Goal: Contribute content

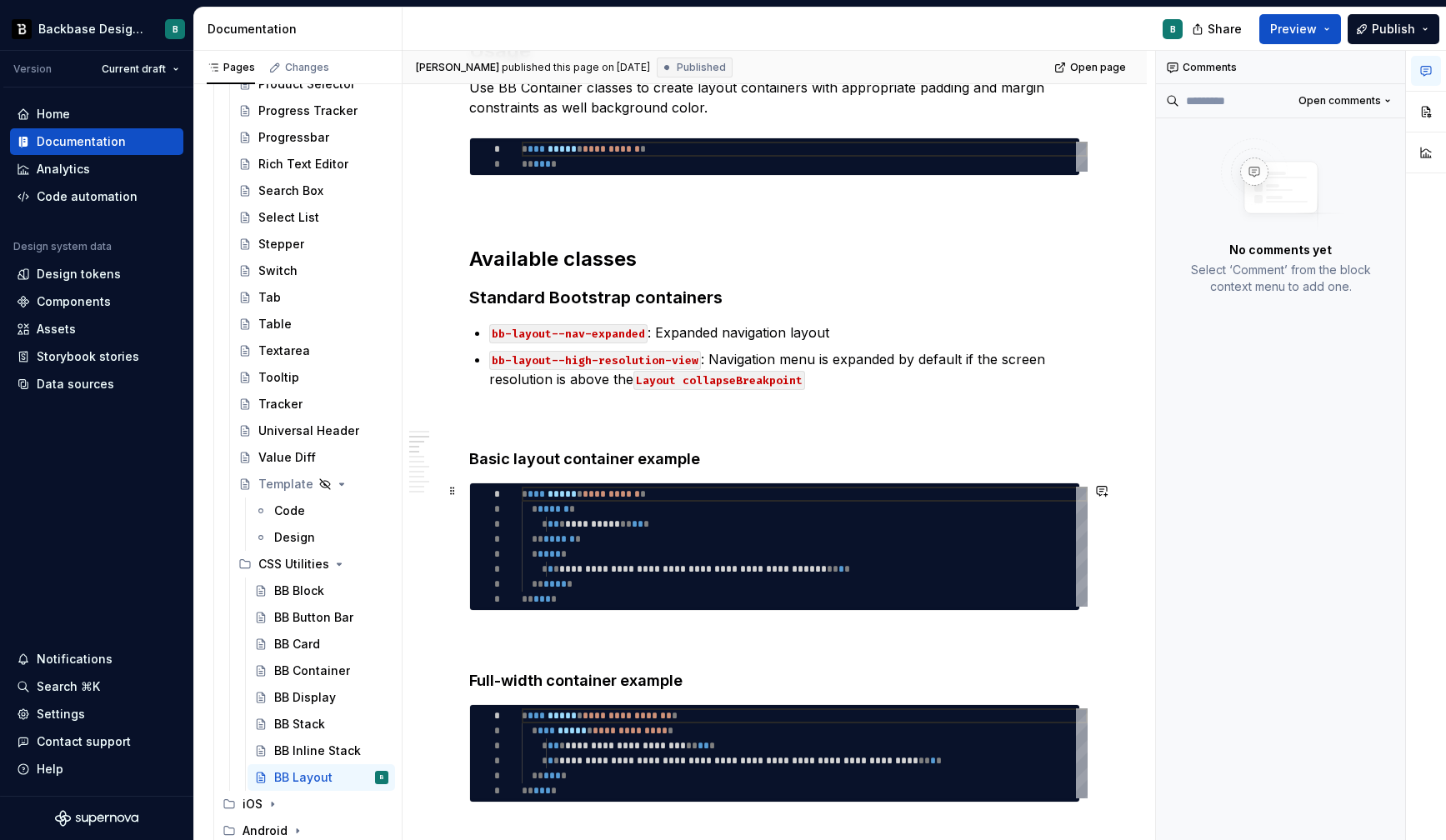
scroll to position [463, 0]
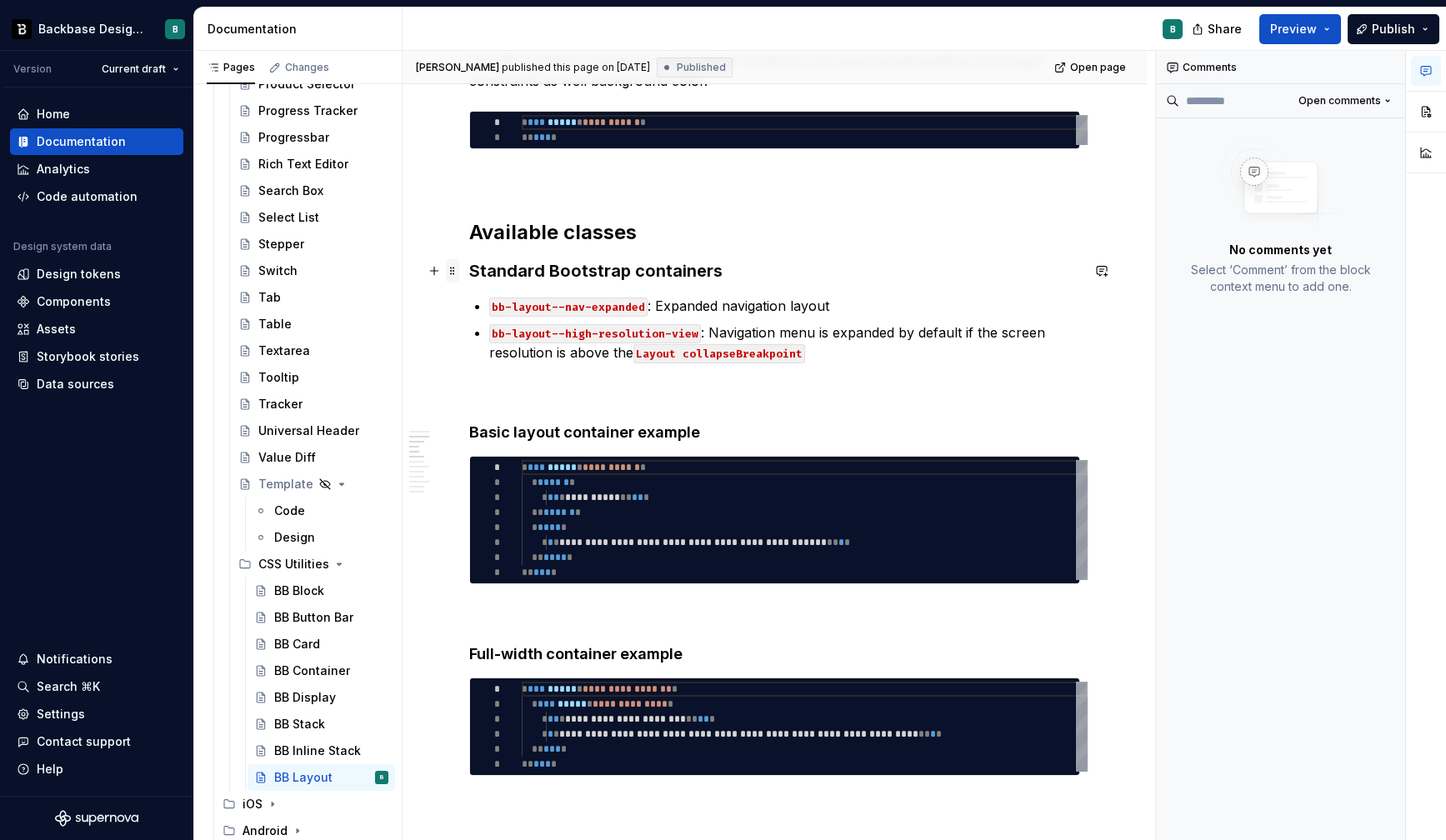
click at [452, 274] on span at bounding box center [452, 270] width 13 height 23
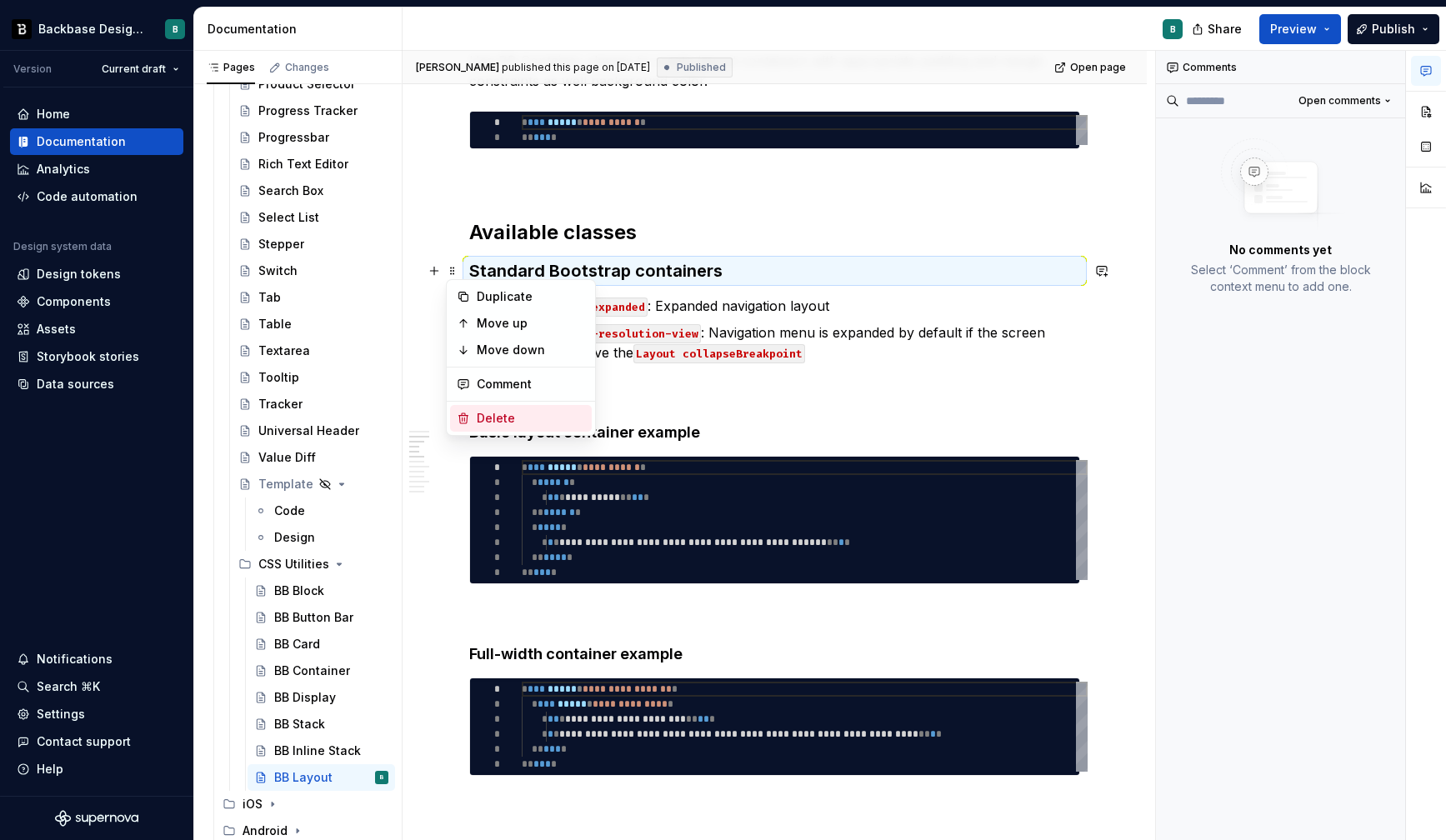
click at [493, 423] on div "Delete" at bounding box center [531, 419] width 108 height 17
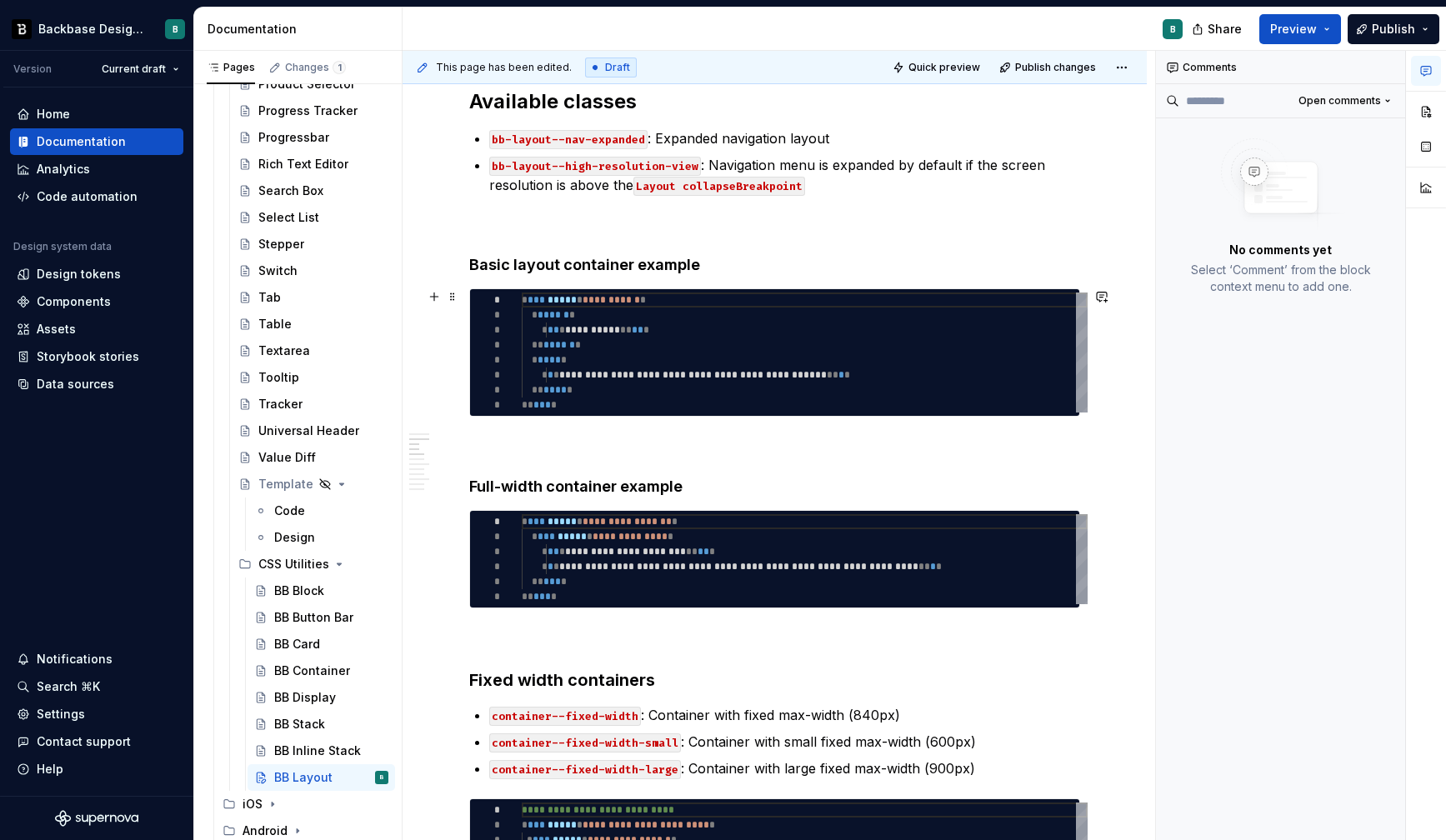
scroll to position [623, 0]
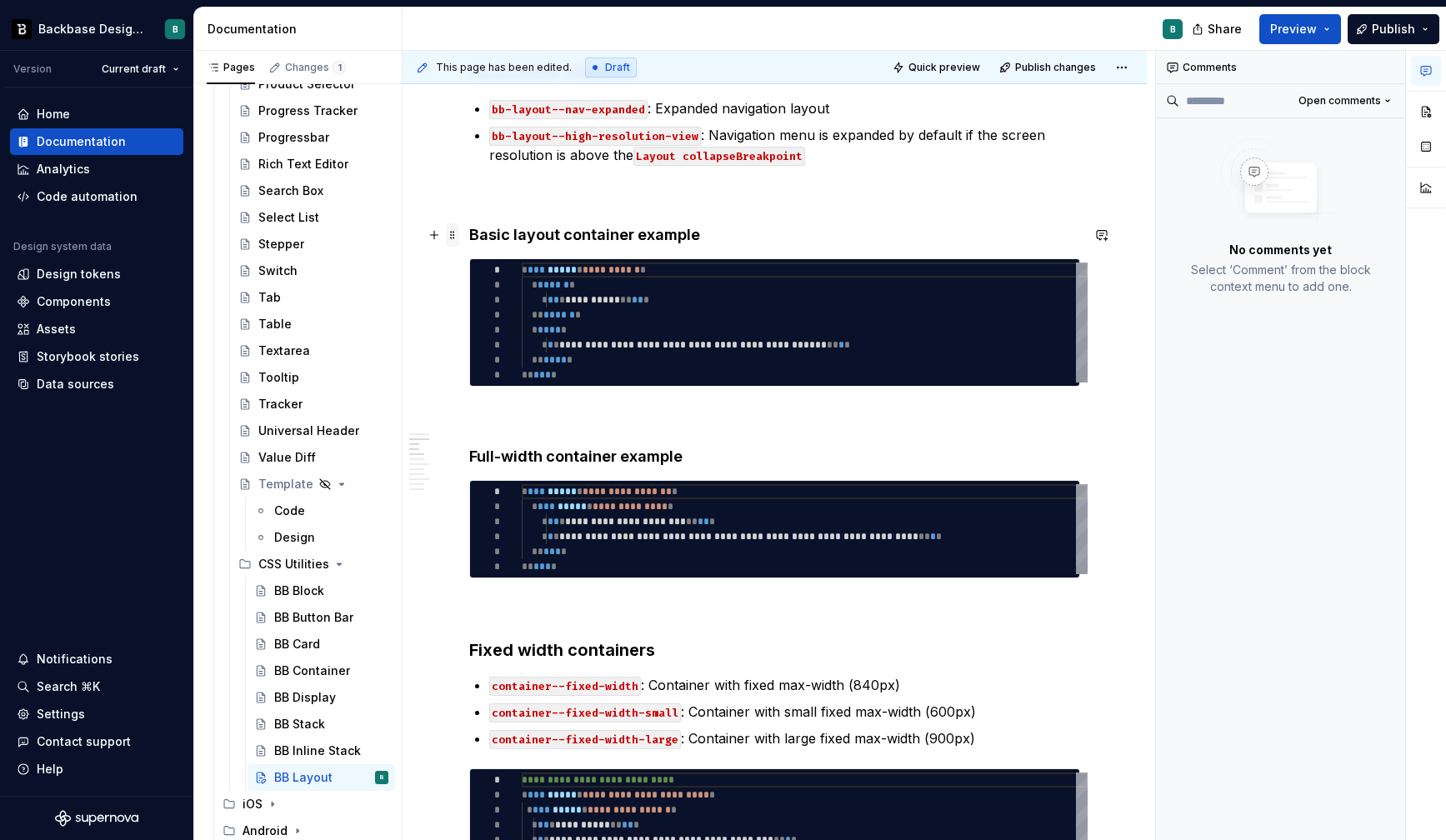
click at [453, 240] on span at bounding box center [452, 235] width 13 height 23
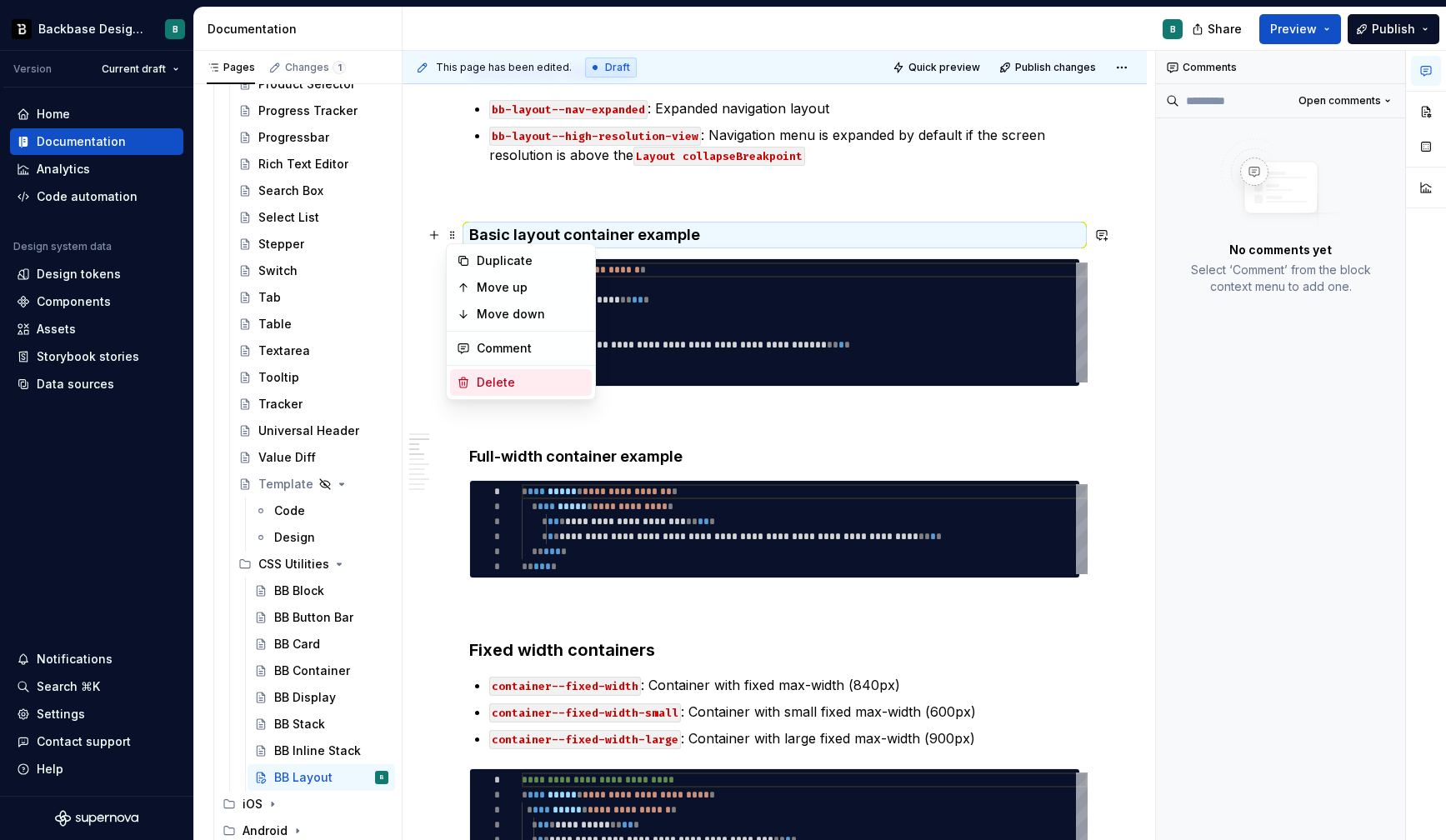
click at [475, 386] on div "Delete" at bounding box center [521, 382] width 142 height 27
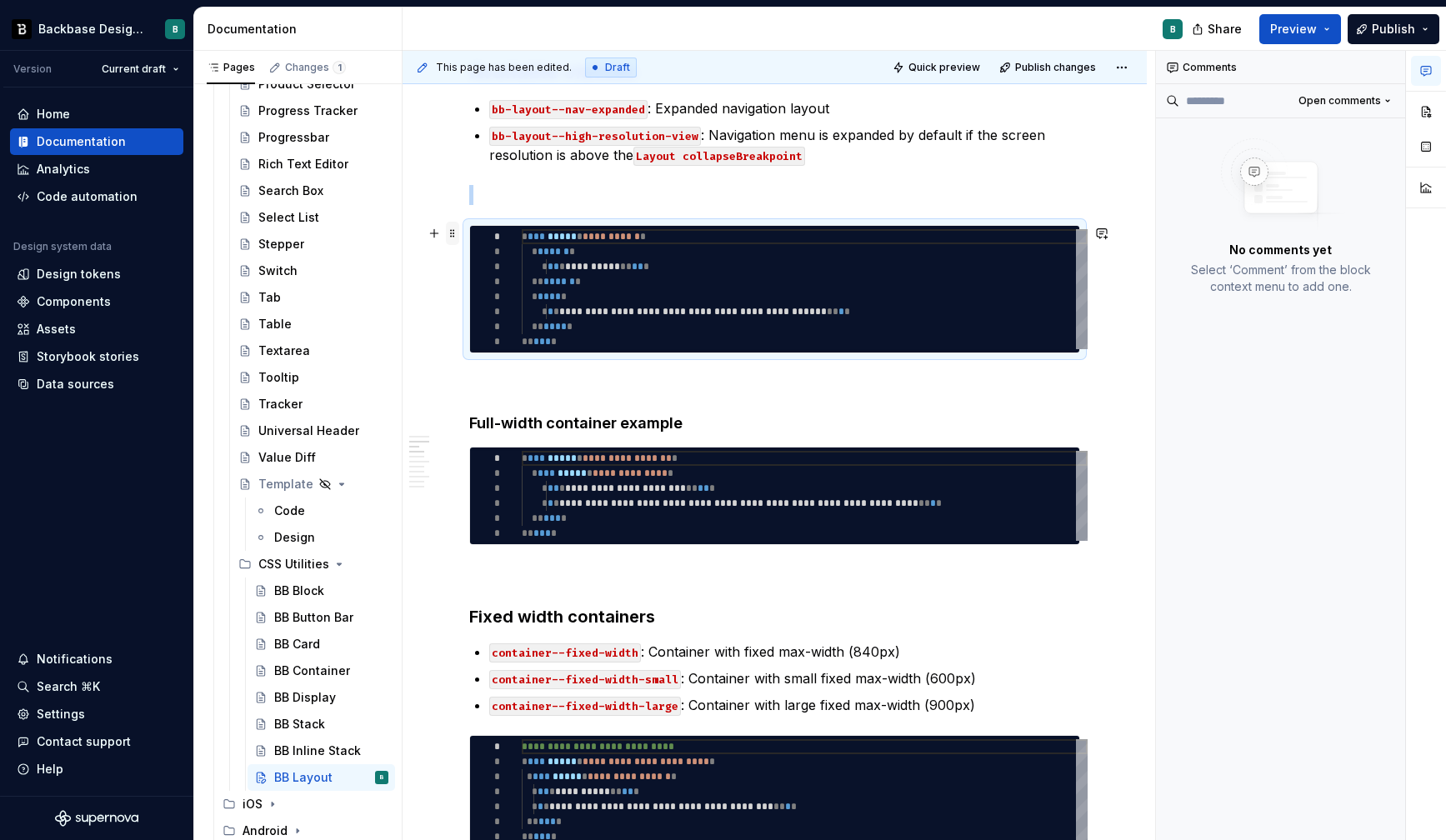
click at [451, 235] on span at bounding box center [452, 233] width 13 height 23
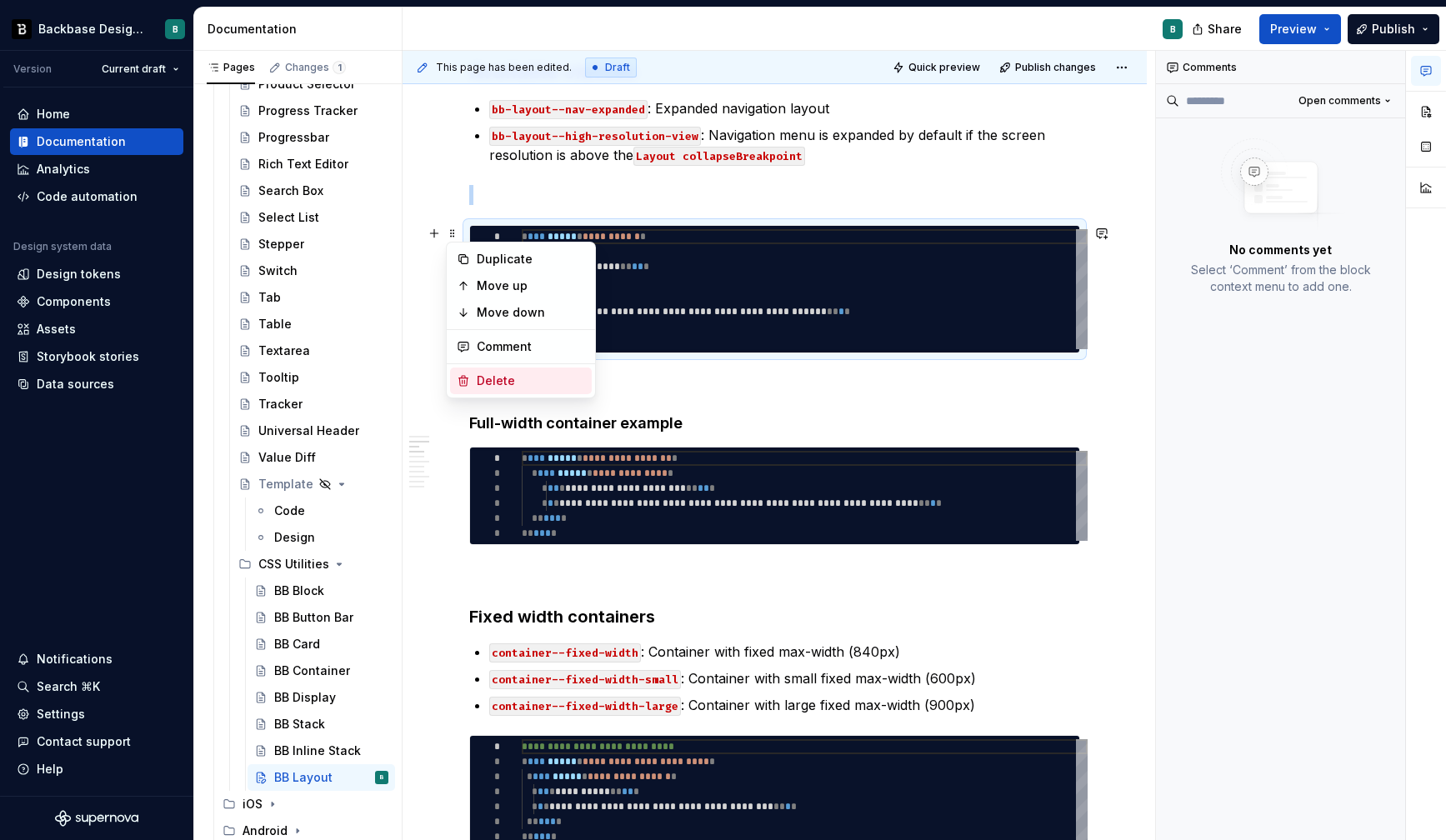
click at [478, 374] on div "Delete" at bounding box center [531, 380] width 108 height 17
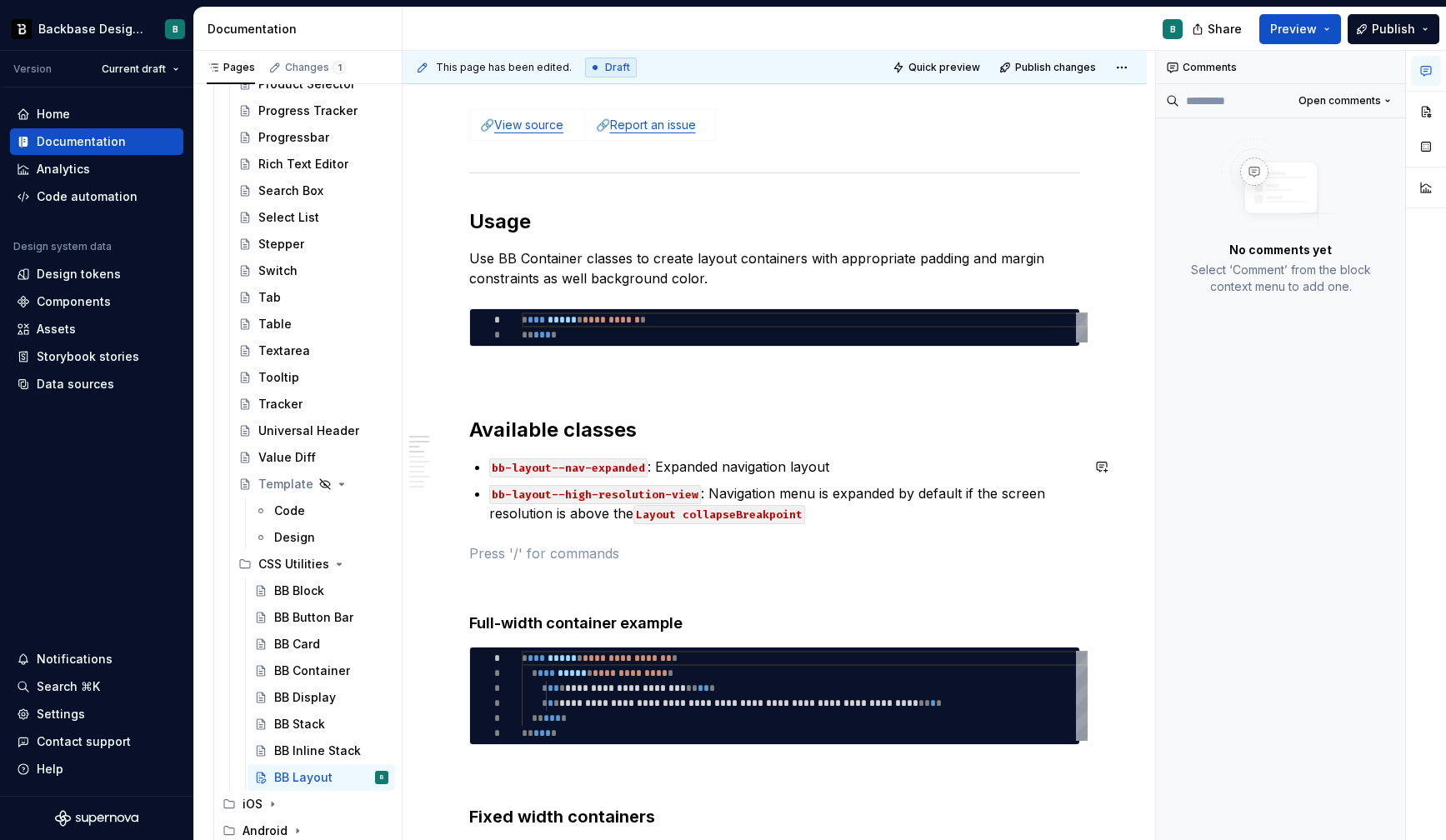
scroll to position [558, 0]
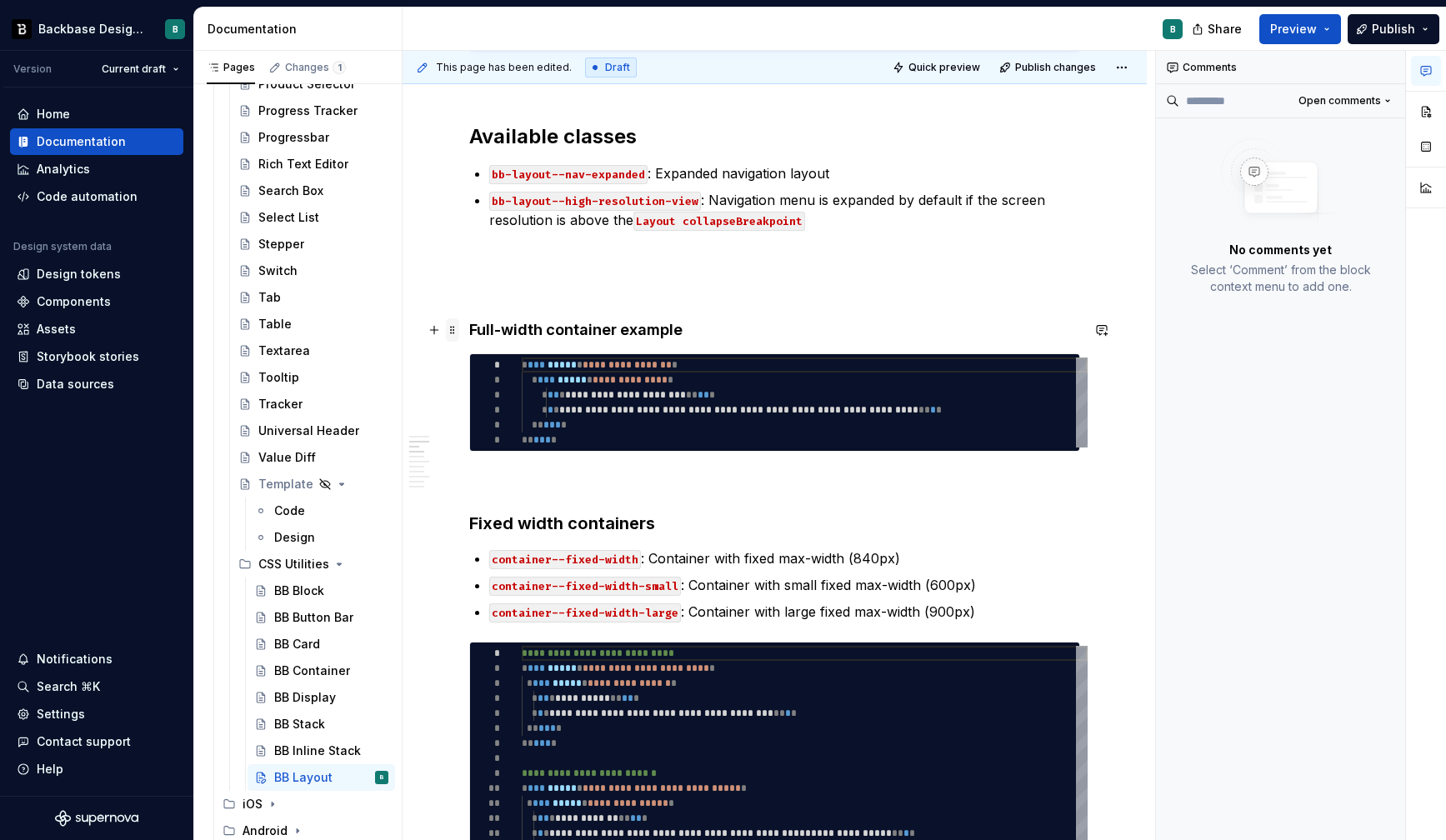
click at [449, 327] on span at bounding box center [452, 330] width 13 height 23
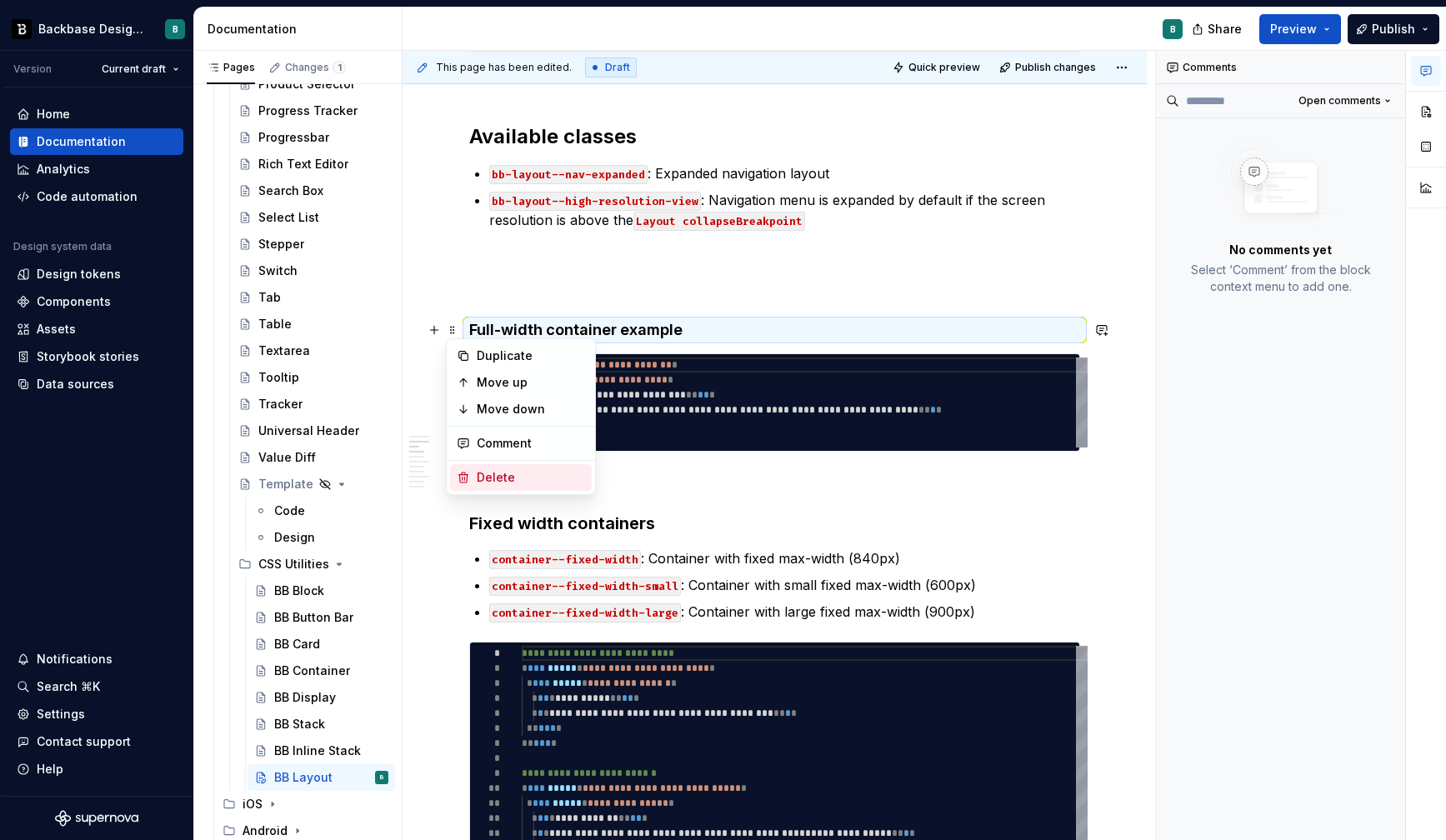
click at [503, 476] on div "Delete" at bounding box center [531, 477] width 108 height 17
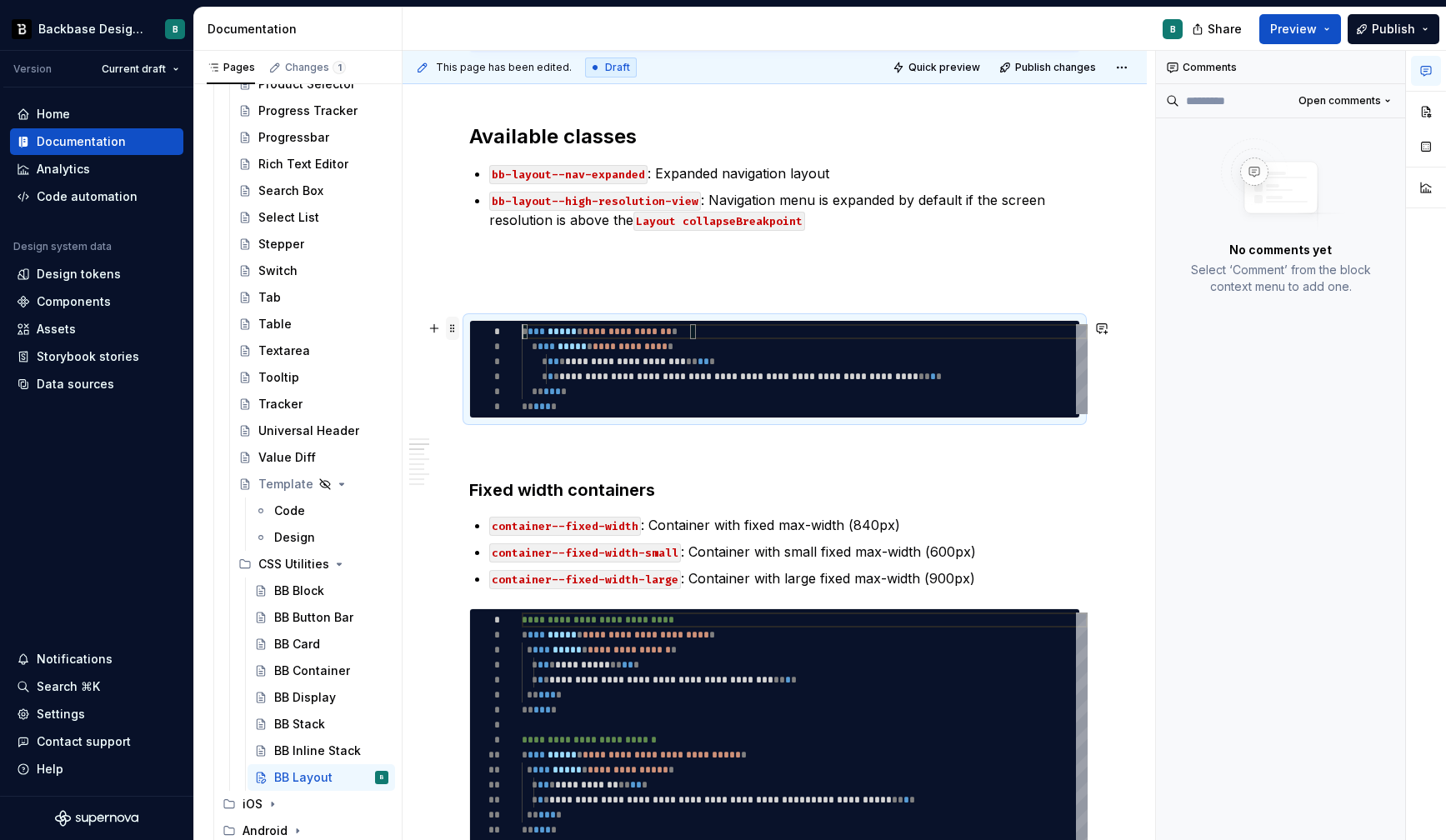
click at [450, 326] on span at bounding box center [452, 328] width 13 height 23
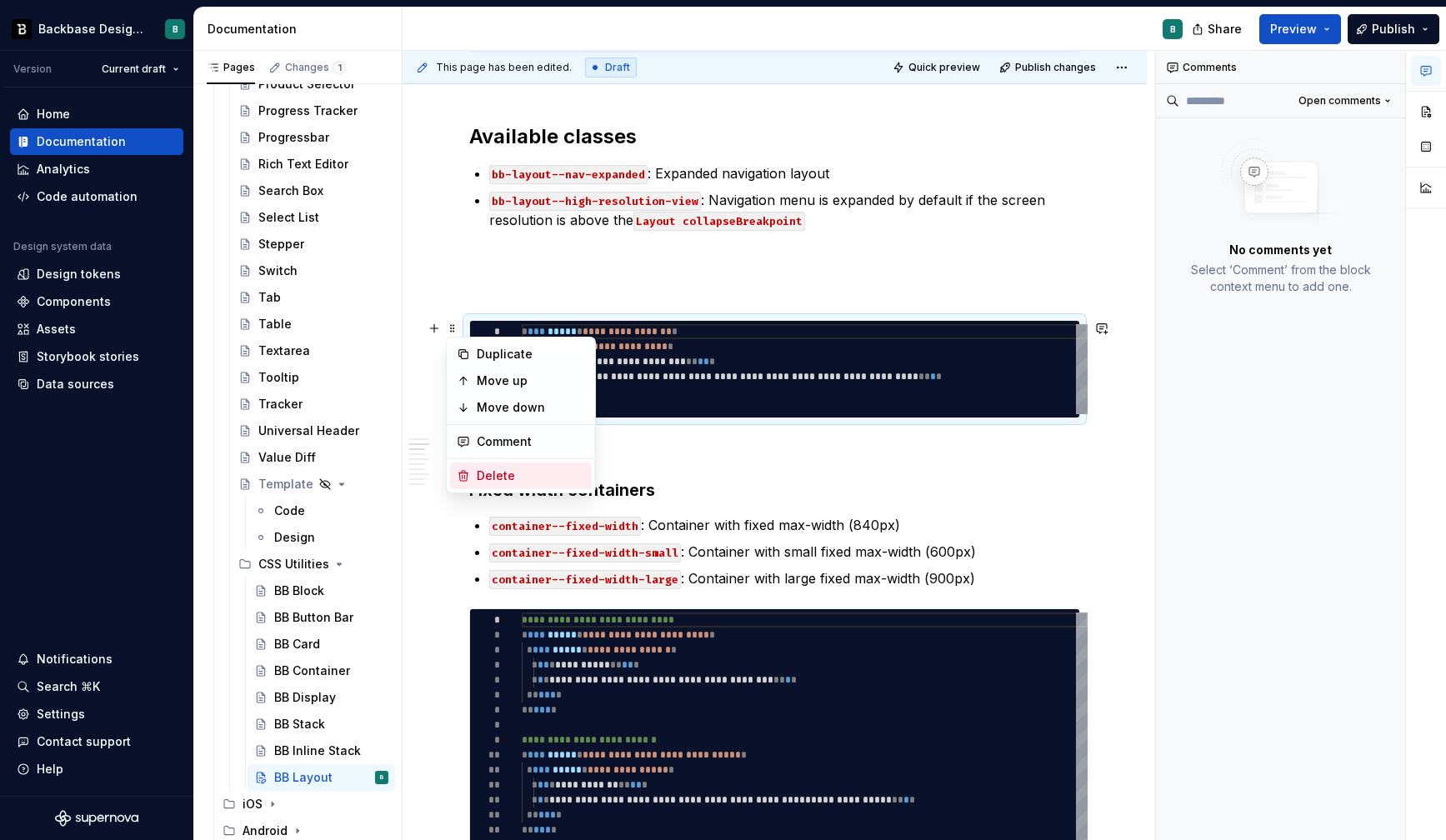
click at [486, 465] on div "Delete" at bounding box center [521, 476] width 142 height 27
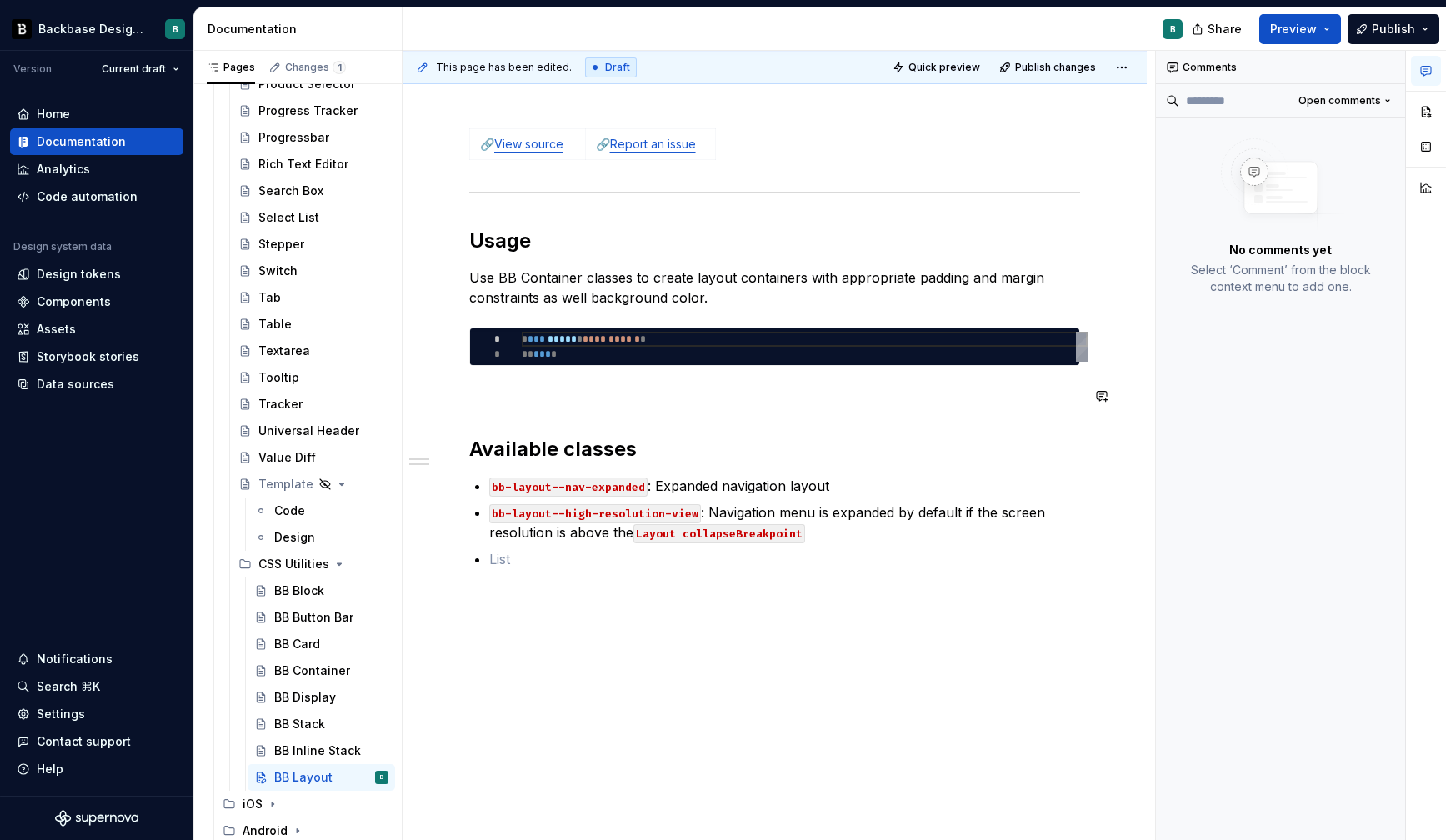
scroll to position [219, 0]
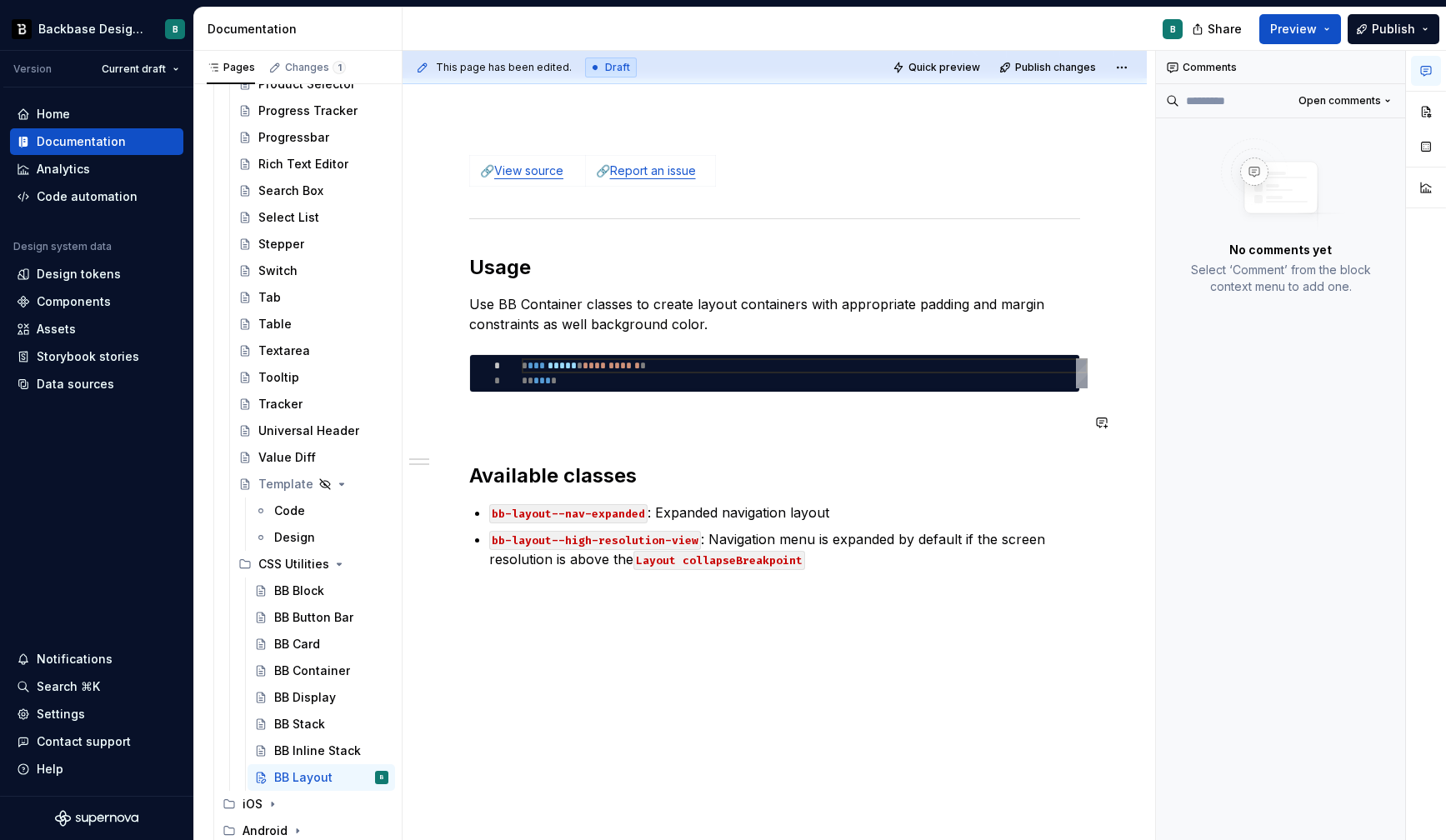
click at [610, 432] on div "**********" at bounding box center [774, 362] width 610 height 414
type textarea "*"
